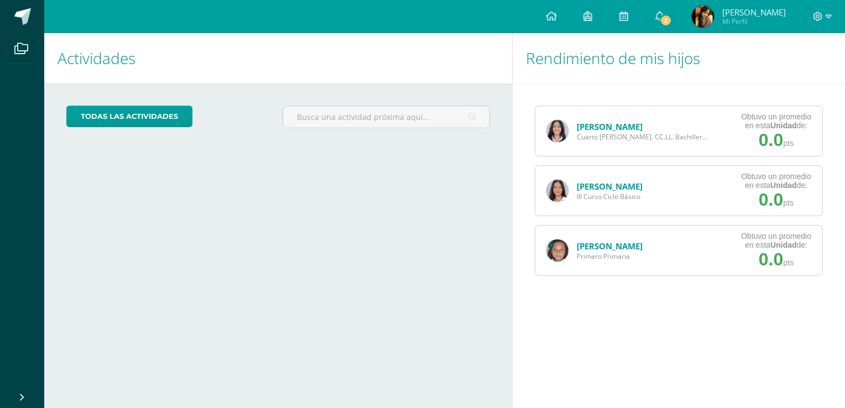
click at [598, 128] on link "[PERSON_NAME]" at bounding box center [610, 126] width 66 height 11
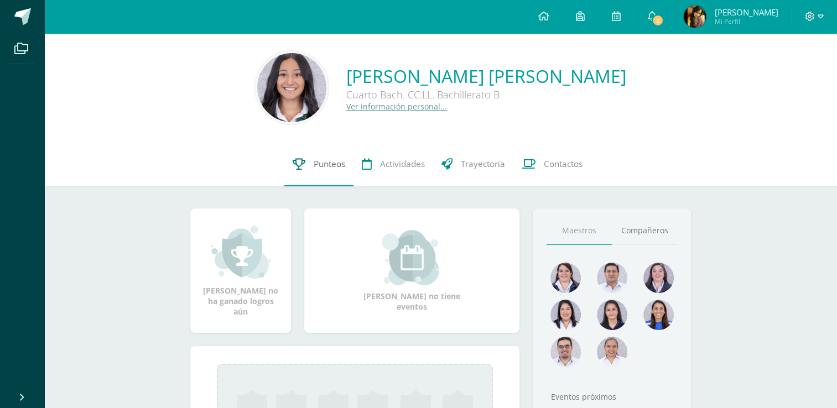
click at [343, 162] on span "Punteos" at bounding box center [330, 164] width 32 height 12
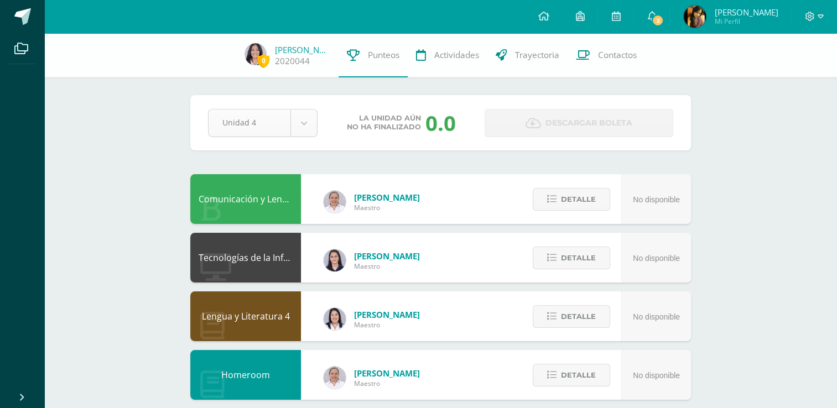
select select "Unidad 3"
